Goal: Information Seeking & Learning: Check status

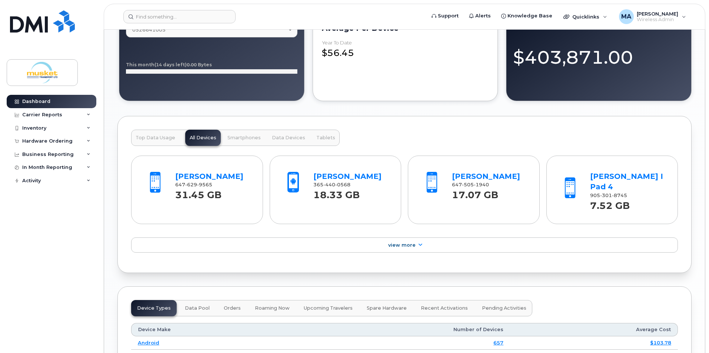
scroll to position [593, 0]
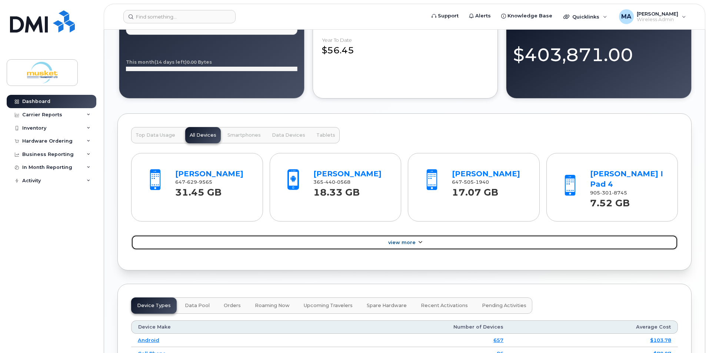
click at [407, 235] on link "View More" at bounding box center [404, 243] width 547 height 16
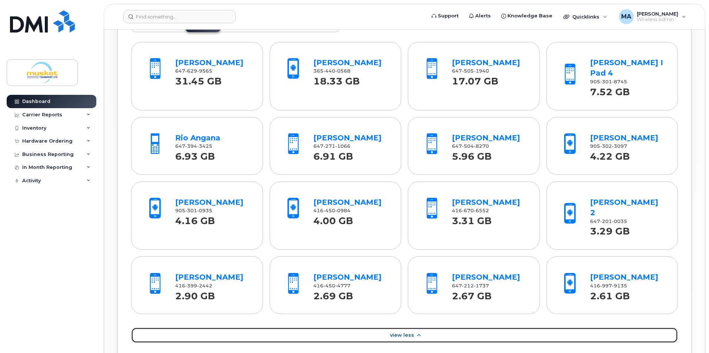
scroll to position [741, 0]
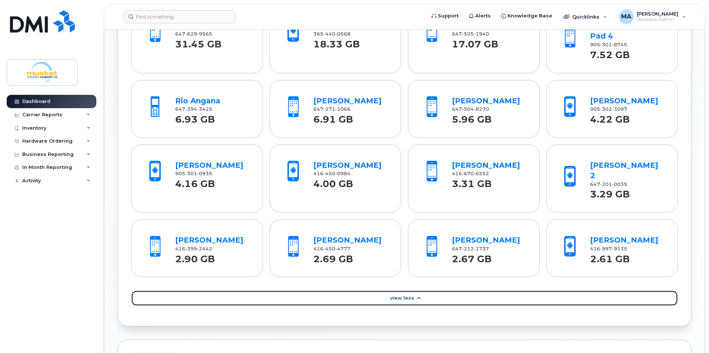
click at [420, 296] on icon at bounding box center [419, 298] width 6 height 5
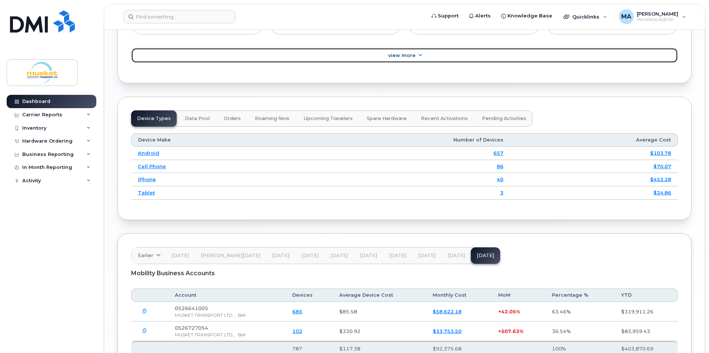
scroll to position [815, 0]
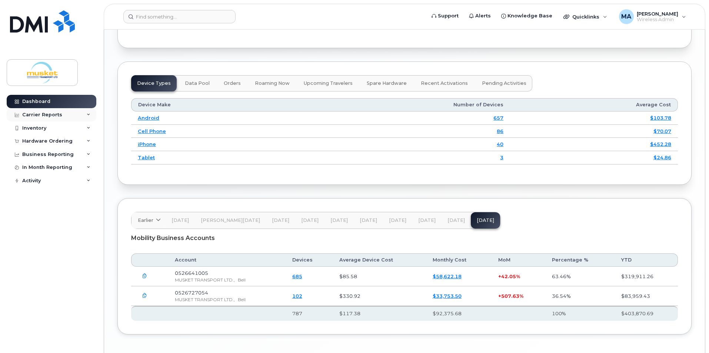
click at [64, 116] on div "Carrier Reports" at bounding box center [52, 114] width 90 height 13
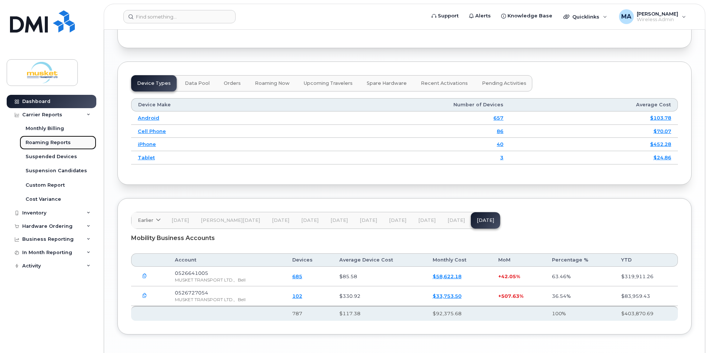
click at [61, 141] on div "Roaming Reports" at bounding box center [48, 142] width 45 height 7
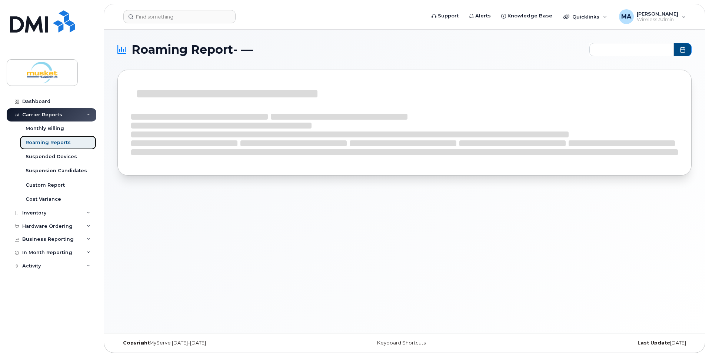
type input "2024-10 - 2025-09"
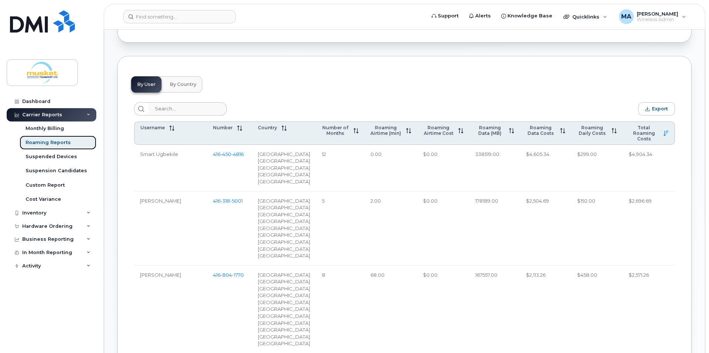
scroll to position [259, 0]
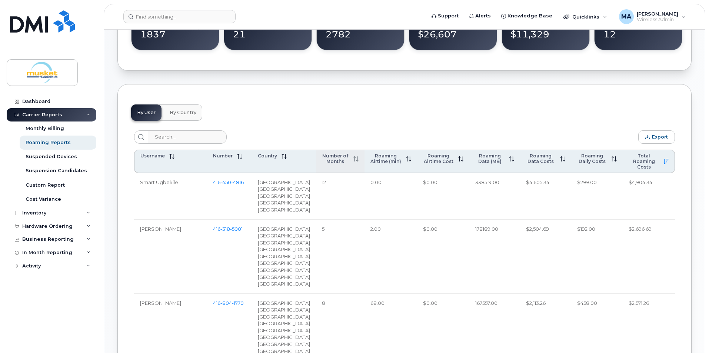
click at [350, 166] on th "Number of Months" at bounding box center [340, 161] width 49 height 23
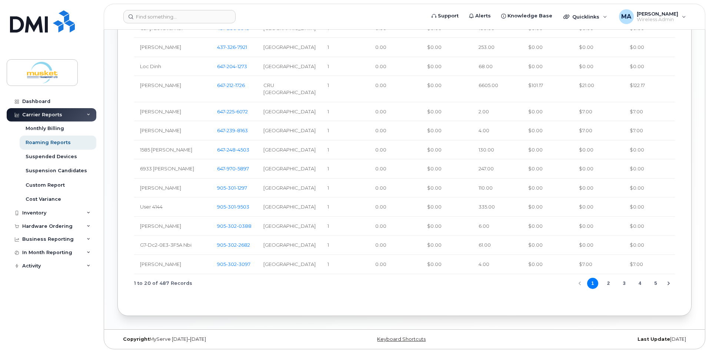
scroll to position [667, 0]
click at [611, 289] on button "2" at bounding box center [608, 283] width 11 height 11
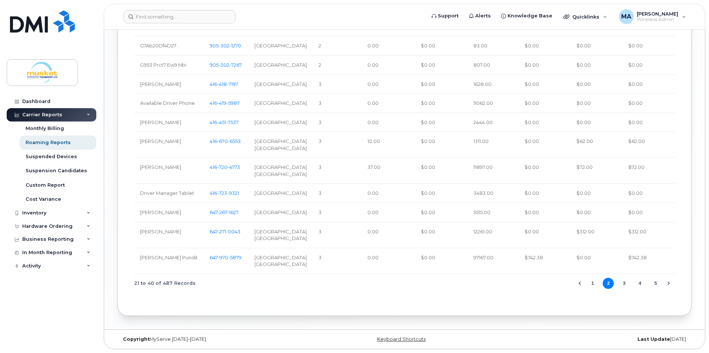
scroll to position [699, 0]
click at [60, 183] on div "Custom Report" at bounding box center [45, 185] width 39 height 7
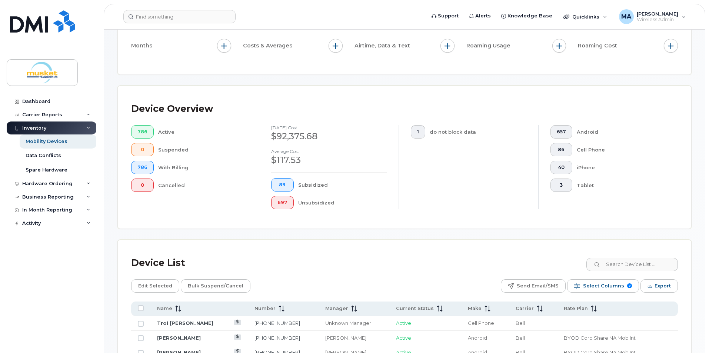
scroll to position [148, 0]
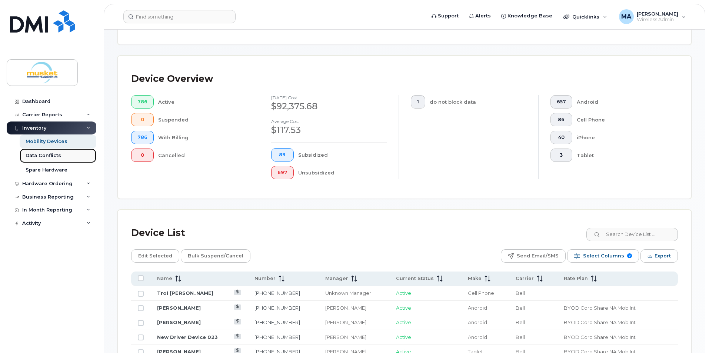
click at [51, 154] on div "Data Conflicts" at bounding box center [44, 155] width 36 height 7
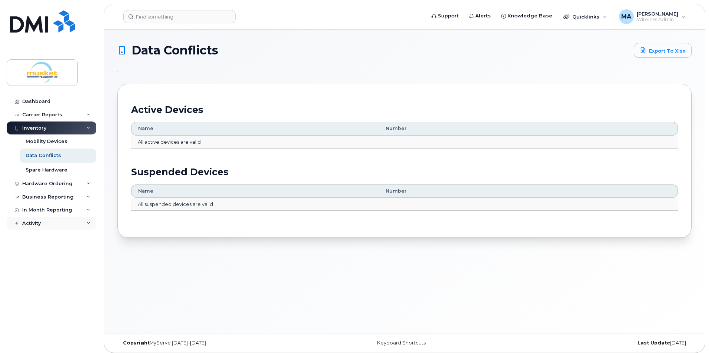
click at [33, 222] on div "Activity" at bounding box center [31, 223] width 19 height 6
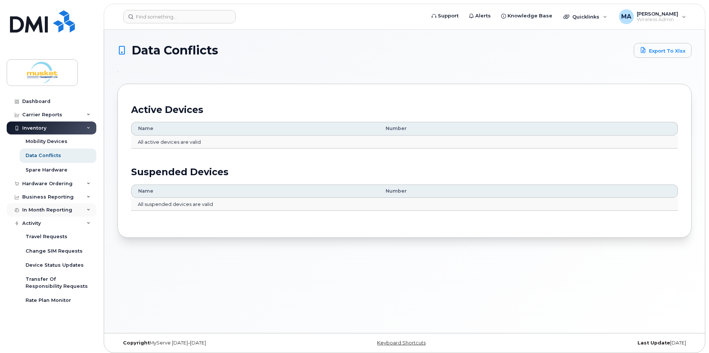
click at [58, 211] on div "In Month Reporting" at bounding box center [47, 210] width 50 height 6
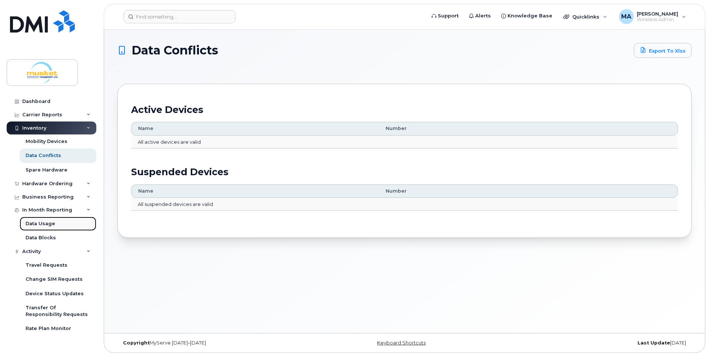
click at [54, 220] on link "Data Usage" at bounding box center [58, 224] width 77 height 14
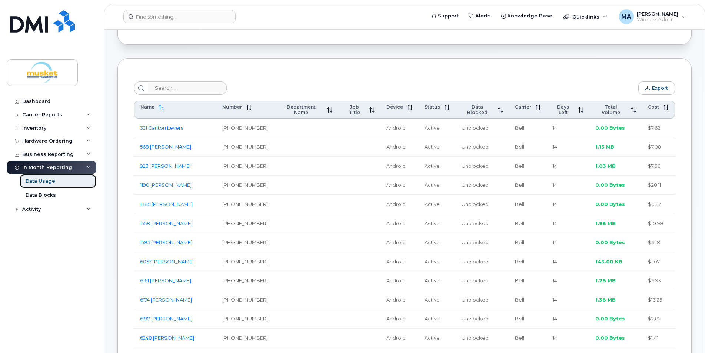
scroll to position [222, 0]
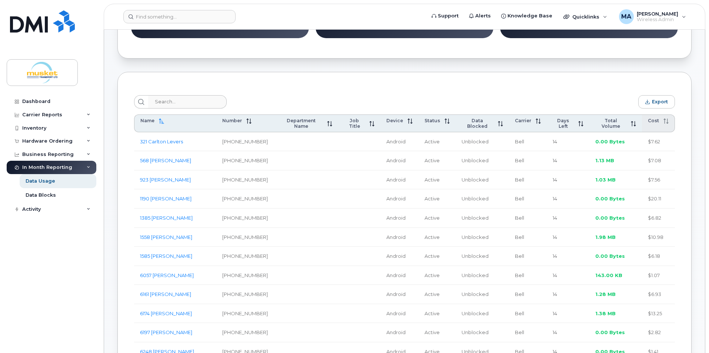
click at [658, 127] on th "Cost" at bounding box center [658, 123] width 33 height 18
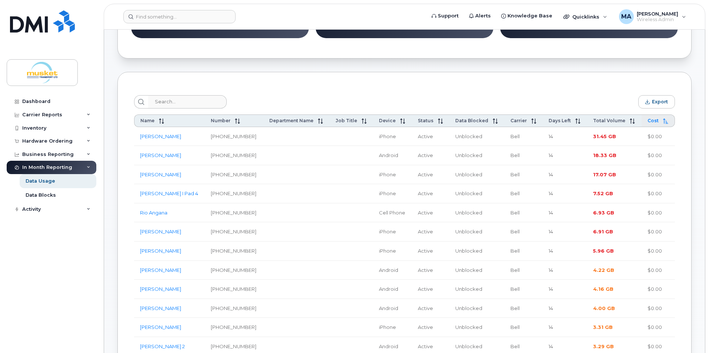
click at [658, 127] on th "Cost" at bounding box center [658, 120] width 33 height 13
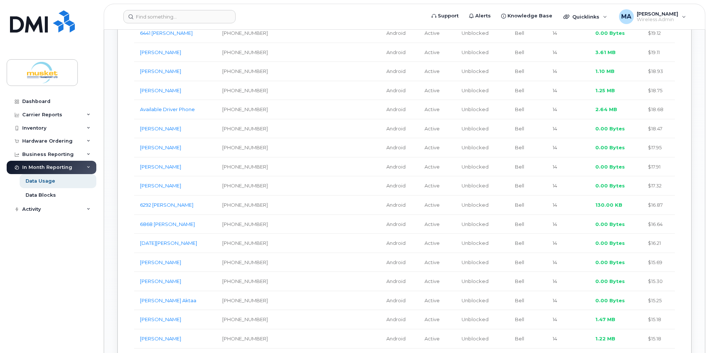
scroll to position [1149, 0]
